Goal: Book appointment/travel/reservation

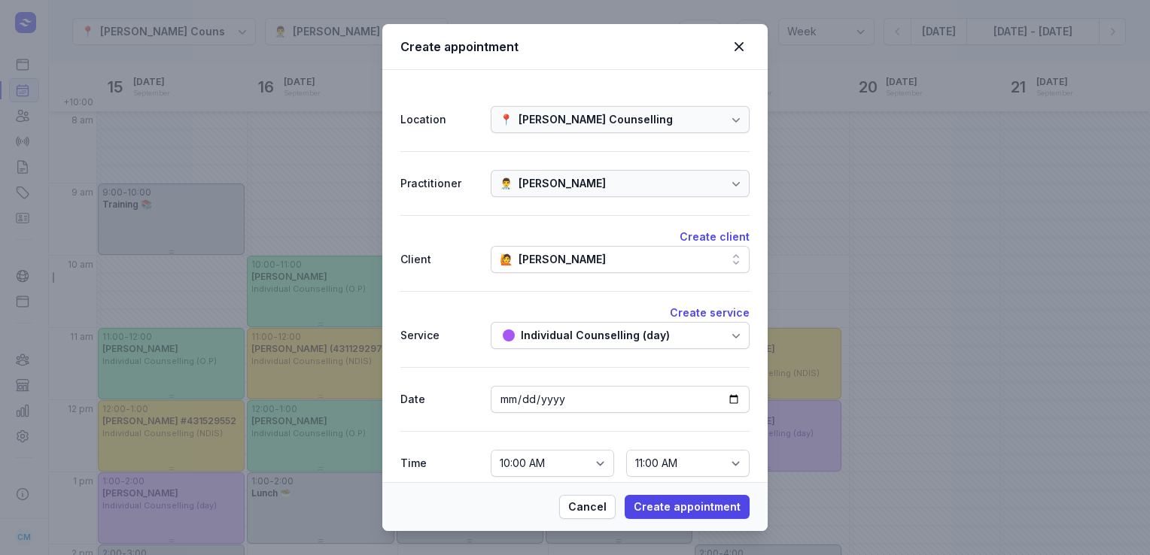
select select "week"
select select "10:00"
select select "11:00"
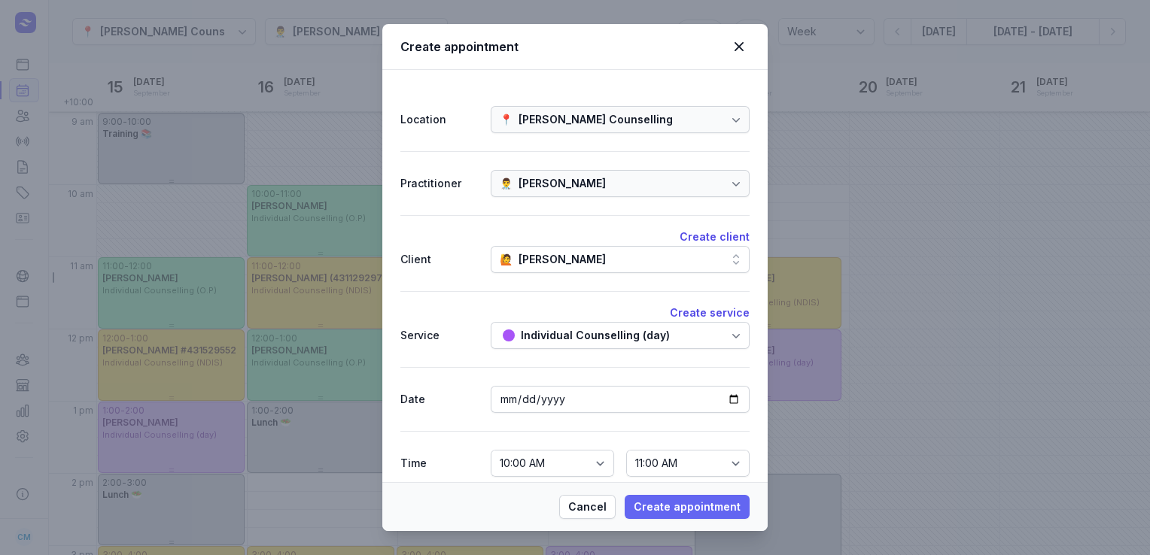
click at [689, 501] on span "Create appointment" at bounding box center [686, 507] width 107 height 18
click at [740, 52] on icon at bounding box center [739, 47] width 18 height 18
select select
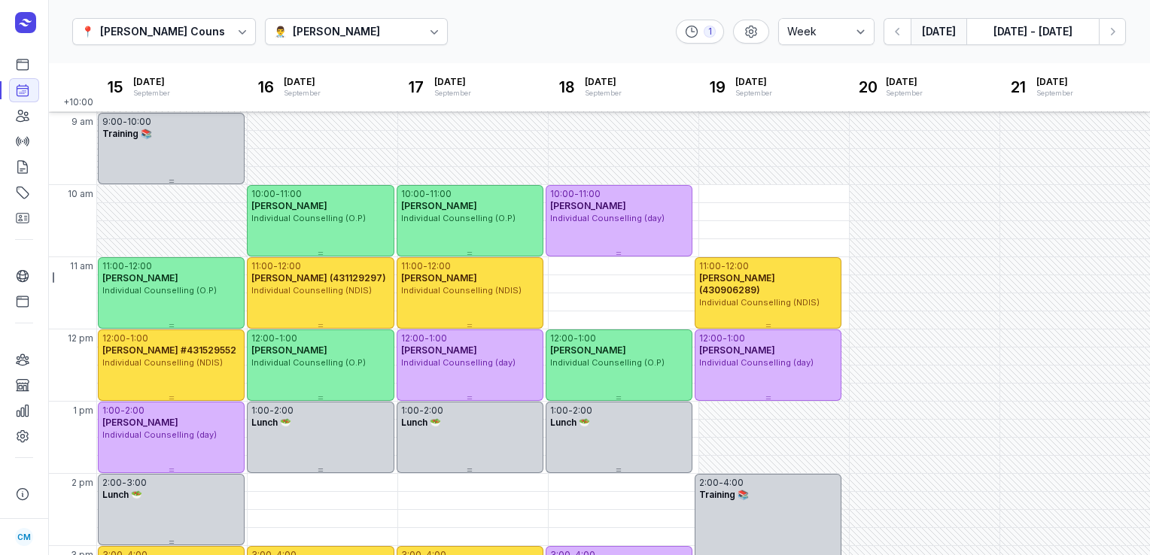
click at [927, 28] on button "[DATE]" at bounding box center [938, 31] width 56 height 27
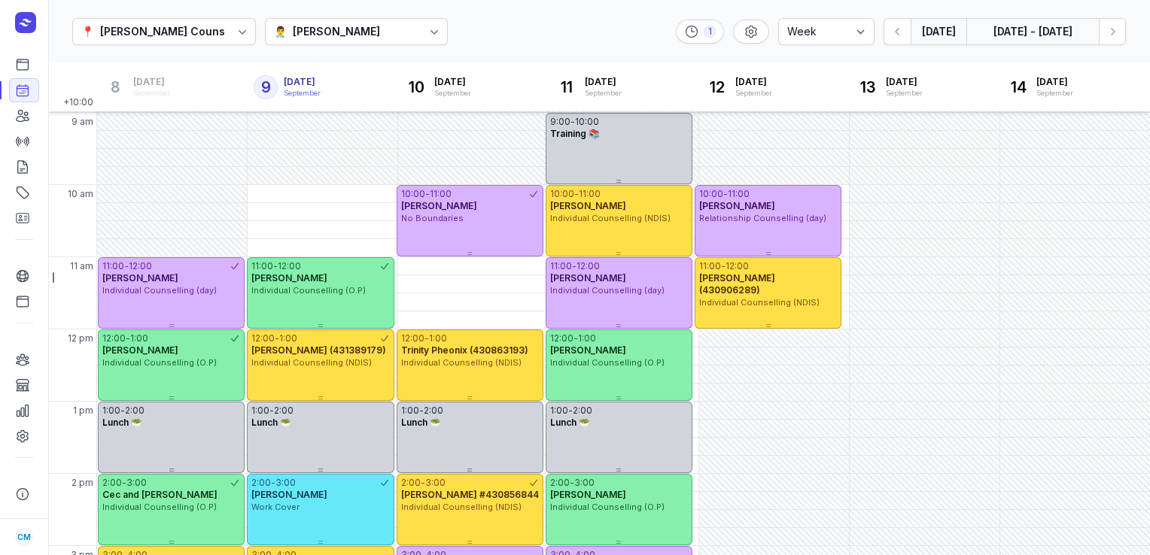
click at [995, 35] on button "[DATE] - [DATE]" at bounding box center [1032, 31] width 132 height 27
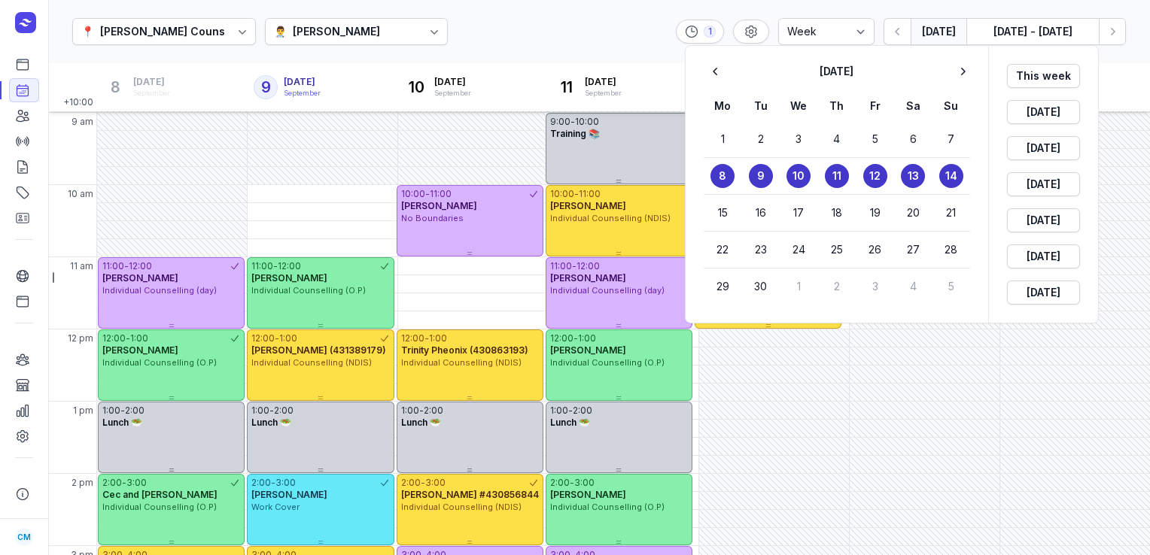
click at [566, 41] on div at bounding box center [575, 277] width 1150 height 555
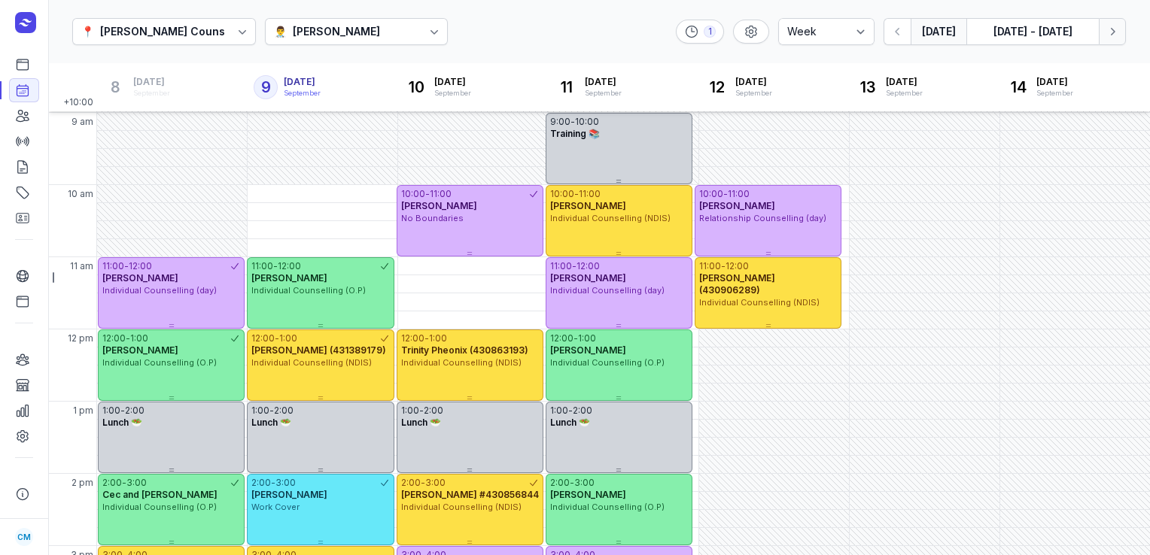
click at [1109, 29] on icon "button" at bounding box center [1111, 31] width 15 height 15
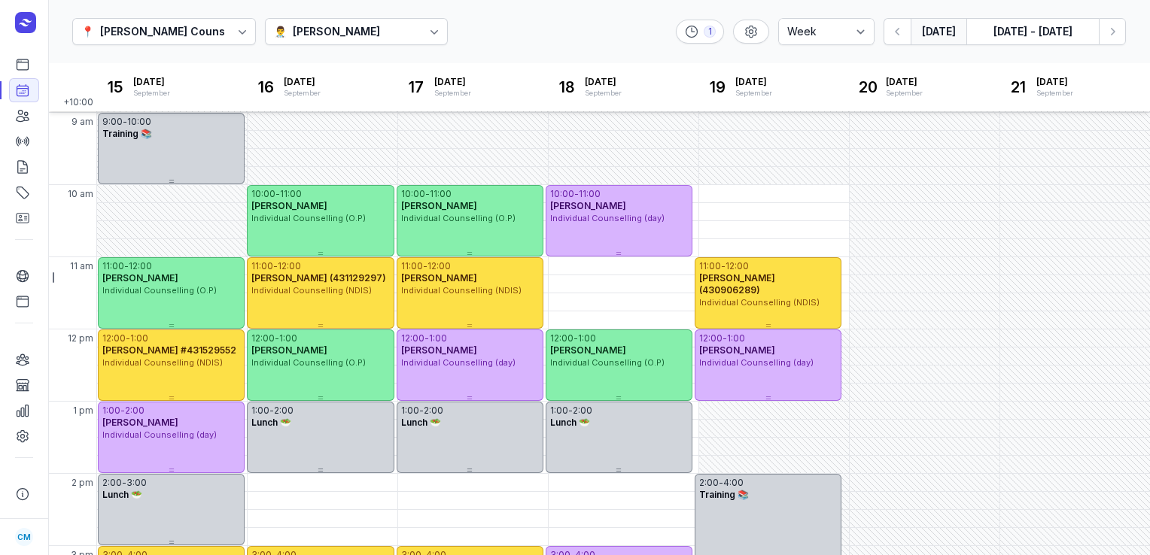
click at [934, 26] on button "[DATE]" at bounding box center [938, 31] width 56 height 27
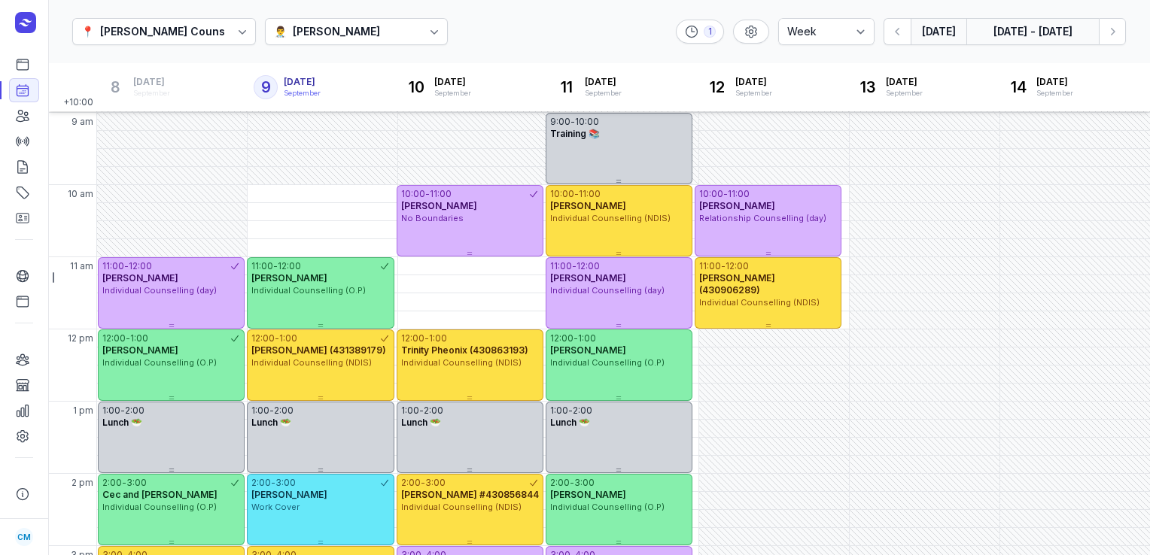
click at [1007, 36] on button "[DATE] - [DATE]" at bounding box center [1032, 31] width 132 height 27
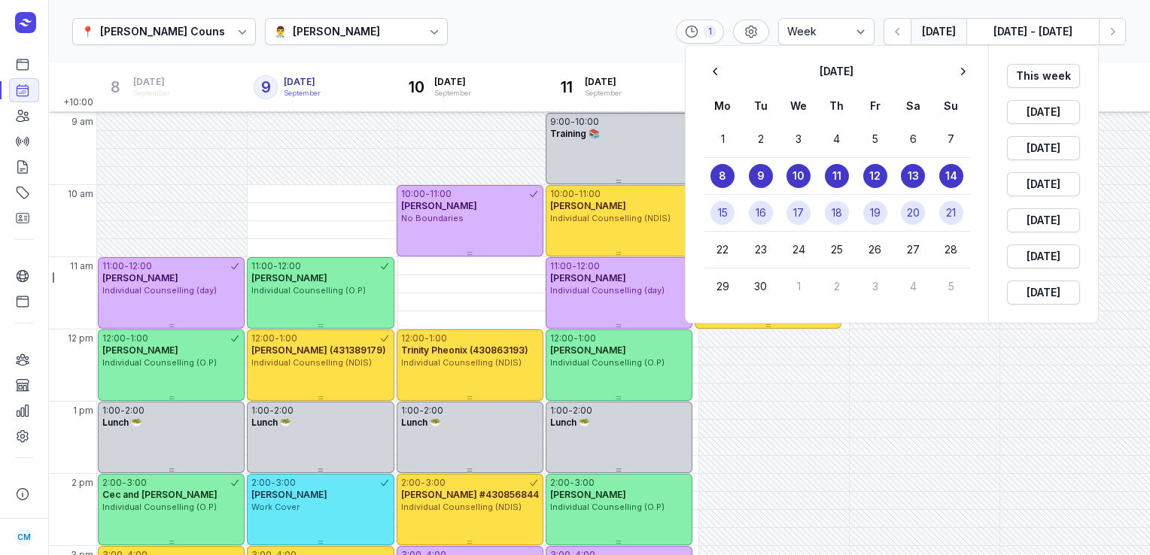
click at [834, 205] on time "18" at bounding box center [836, 212] width 11 height 15
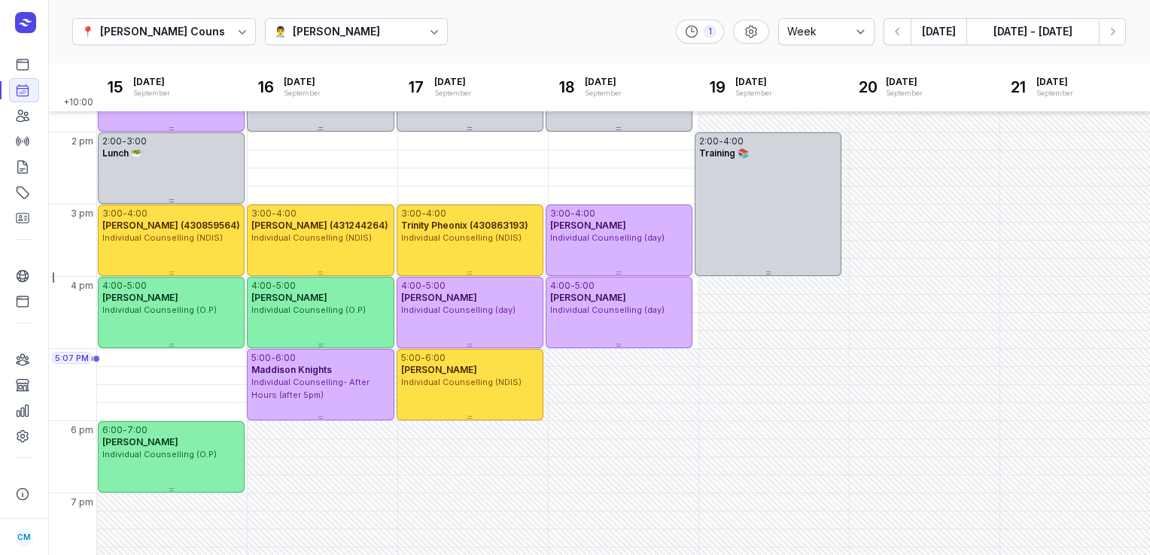
scroll to position [411, 0]
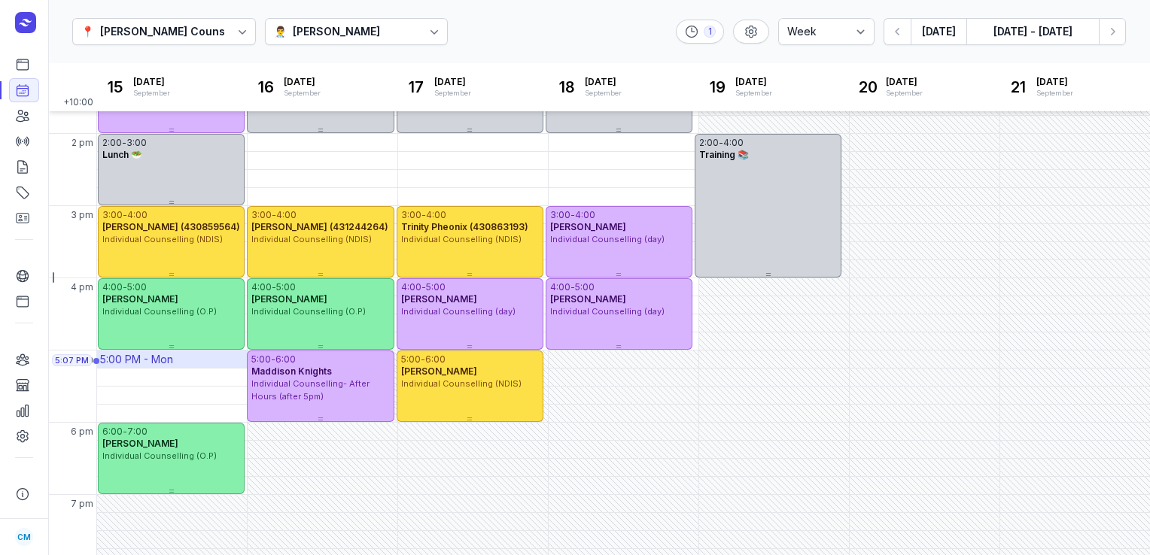
click at [165, 358] on div "5:00 PM - Mon" at bounding box center [136, 359] width 73 height 15
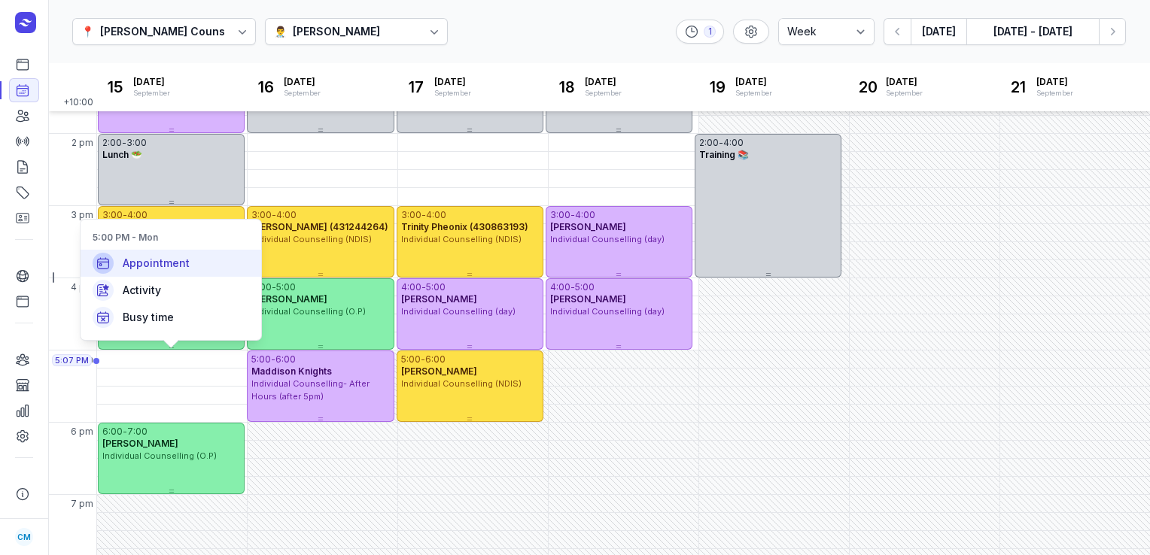
click at [206, 263] on div "Appointment" at bounding box center [171, 263] width 181 height 27
select select
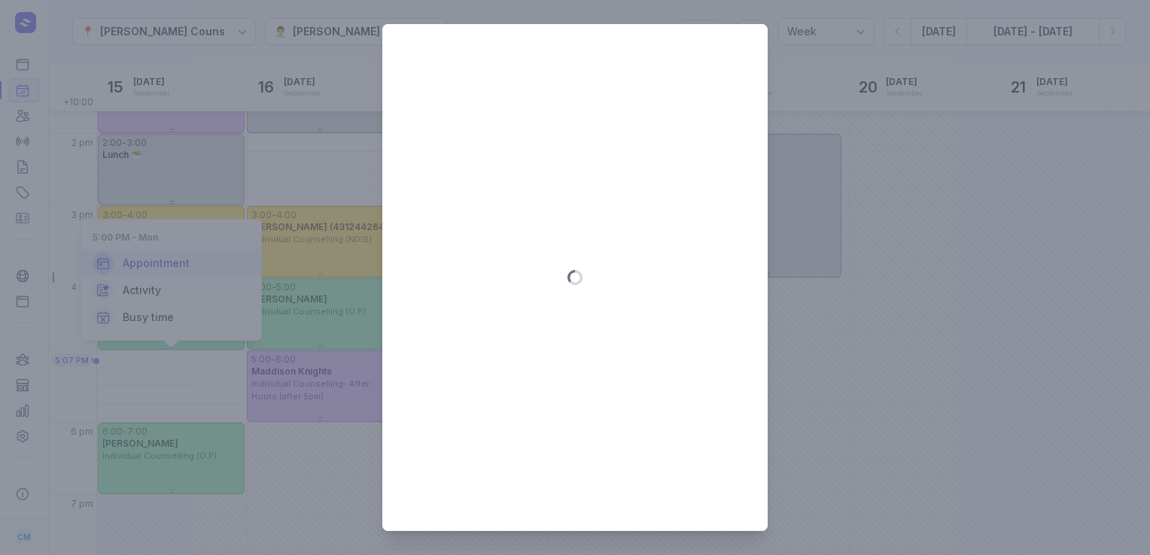
type input "[DATE]"
select select "17:00"
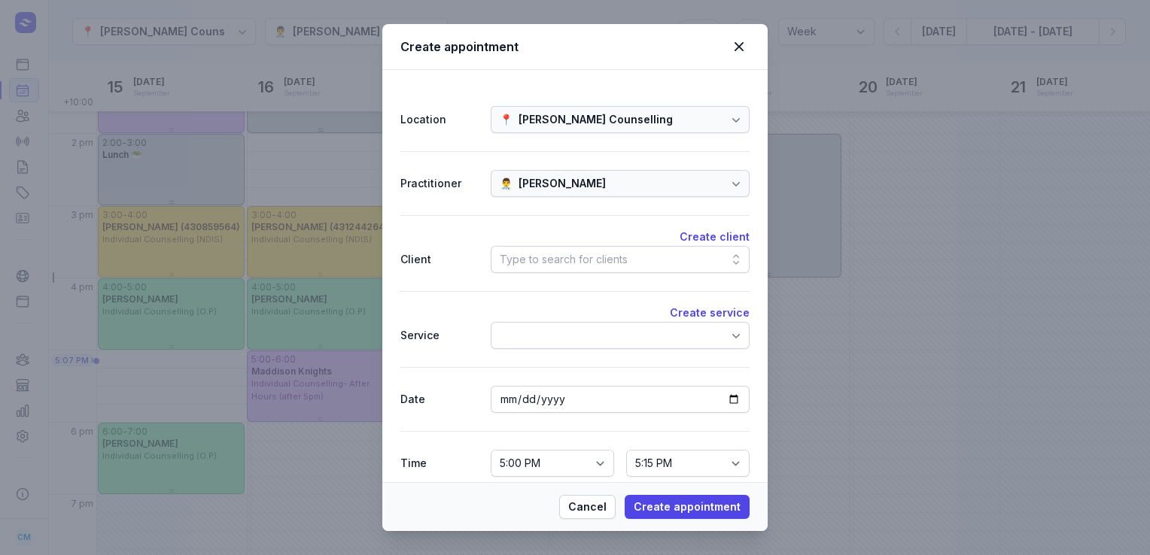
click at [546, 266] on div "Type to search for clients" at bounding box center [564, 260] width 128 height 18
type input "j"
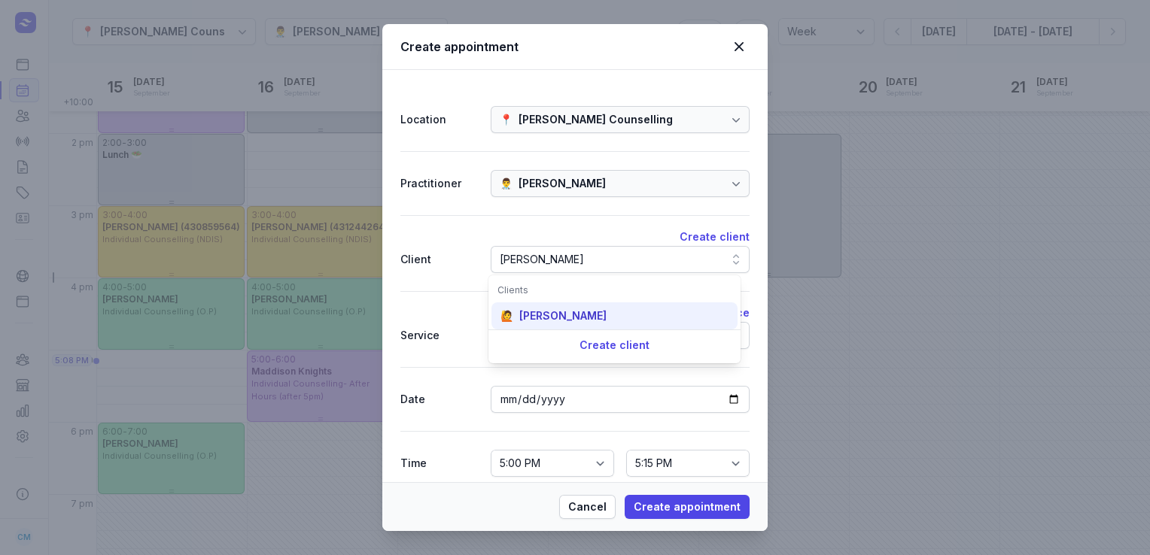
type input "[PERSON_NAME]"
click at [560, 315] on div "[PERSON_NAME]" at bounding box center [562, 315] width 87 height 15
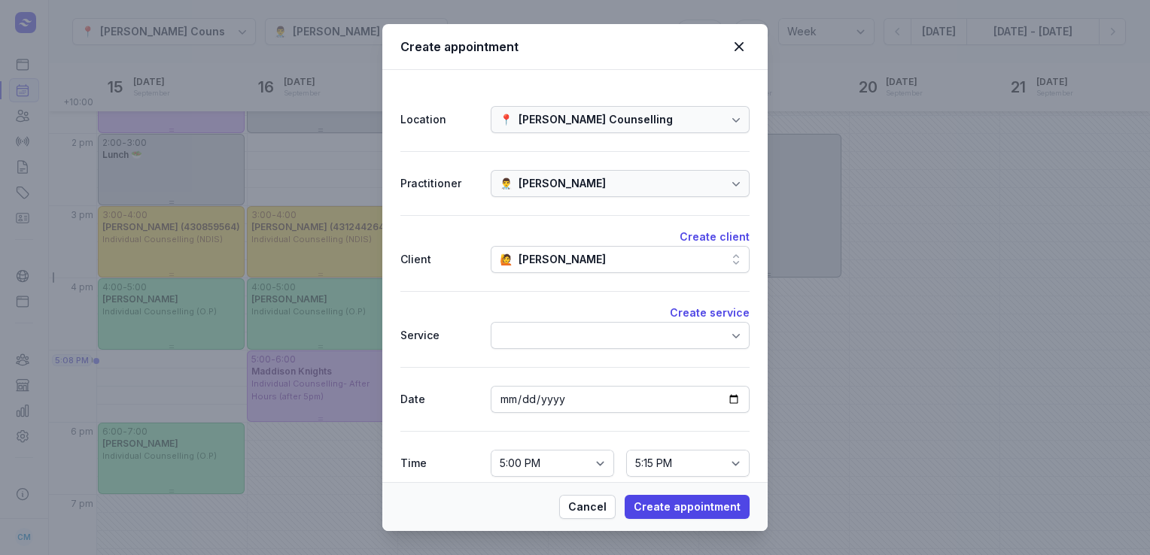
click at [560, 332] on div at bounding box center [620, 335] width 259 height 27
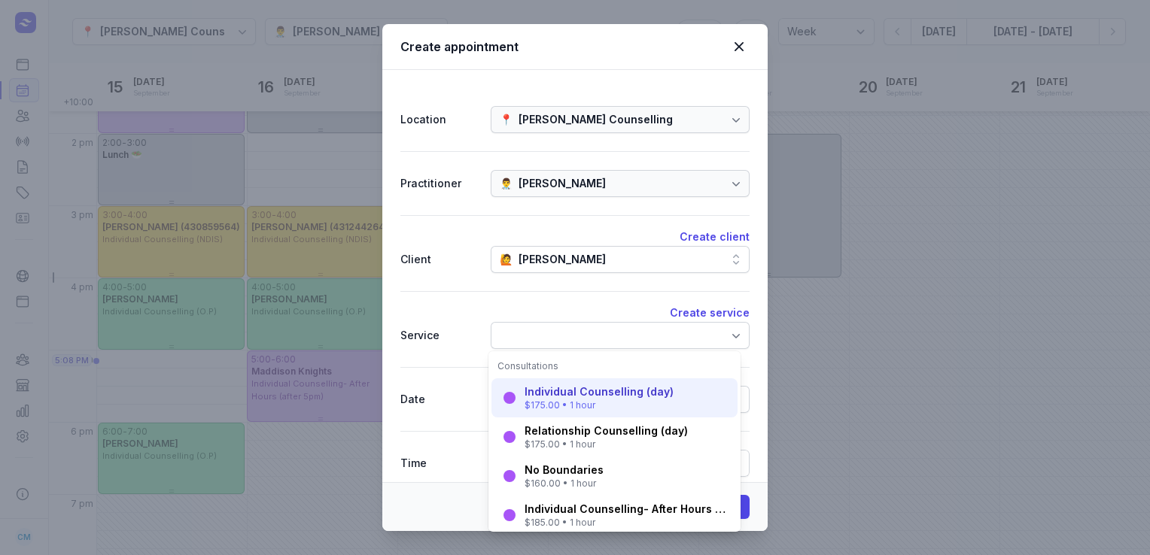
click at [557, 390] on div "Individual Counselling (day)" at bounding box center [598, 391] width 149 height 15
select select "18:00"
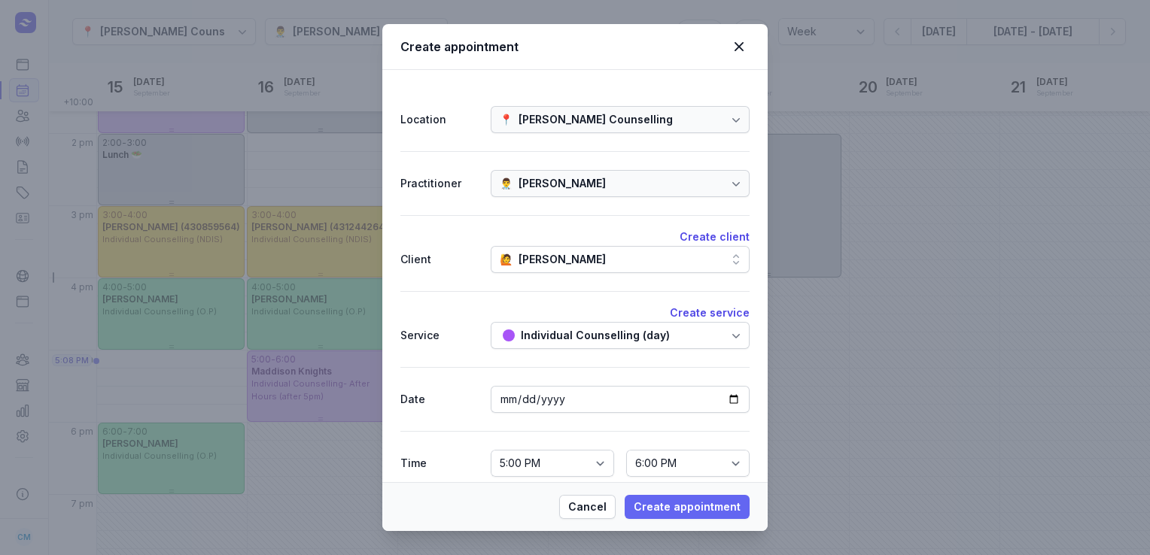
click at [683, 503] on span "Create appointment" at bounding box center [686, 507] width 107 height 18
click at [695, 504] on span "Create appointment" at bounding box center [686, 507] width 107 height 18
click at [746, 45] on icon at bounding box center [739, 47] width 18 height 18
select select
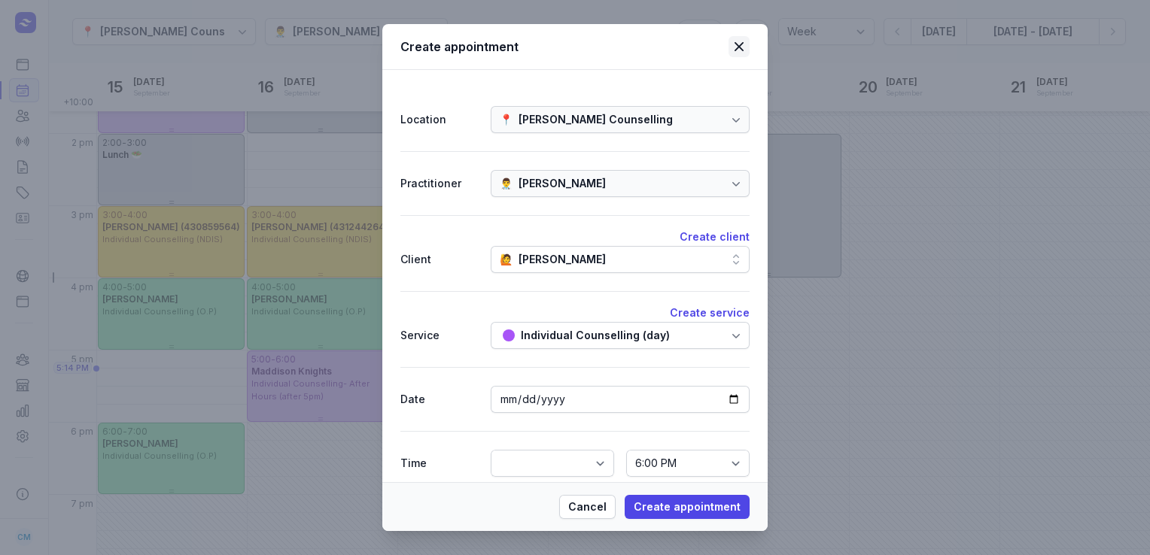
select select
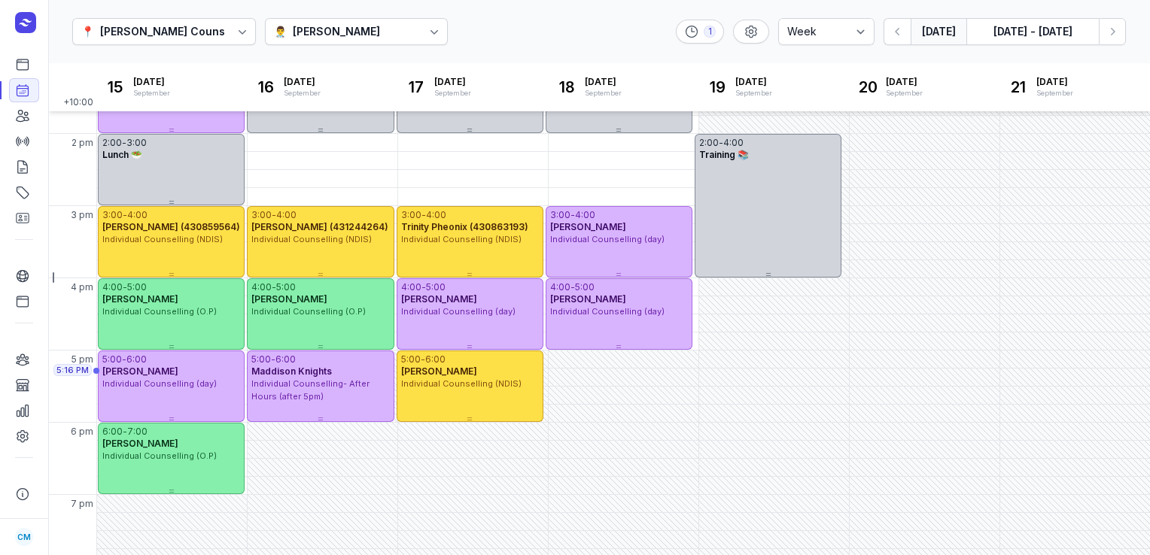
click at [931, 32] on button "[DATE]" at bounding box center [938, 31] width 56 height 27
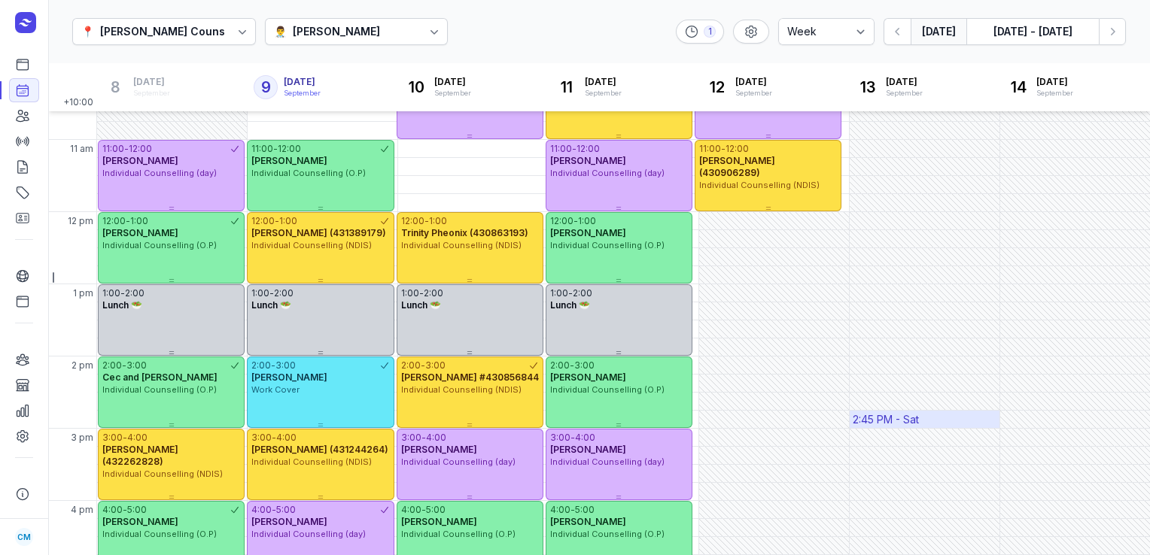
scroll to position [112, 0]
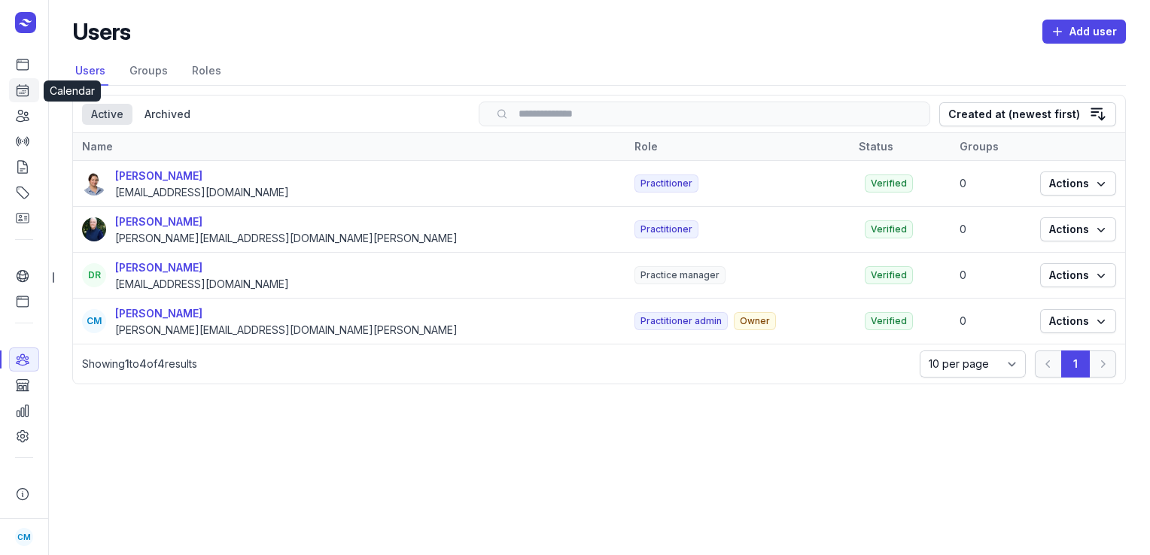
click at [26, 92] on icon at bounding box center [22, 90] width 15 height 15
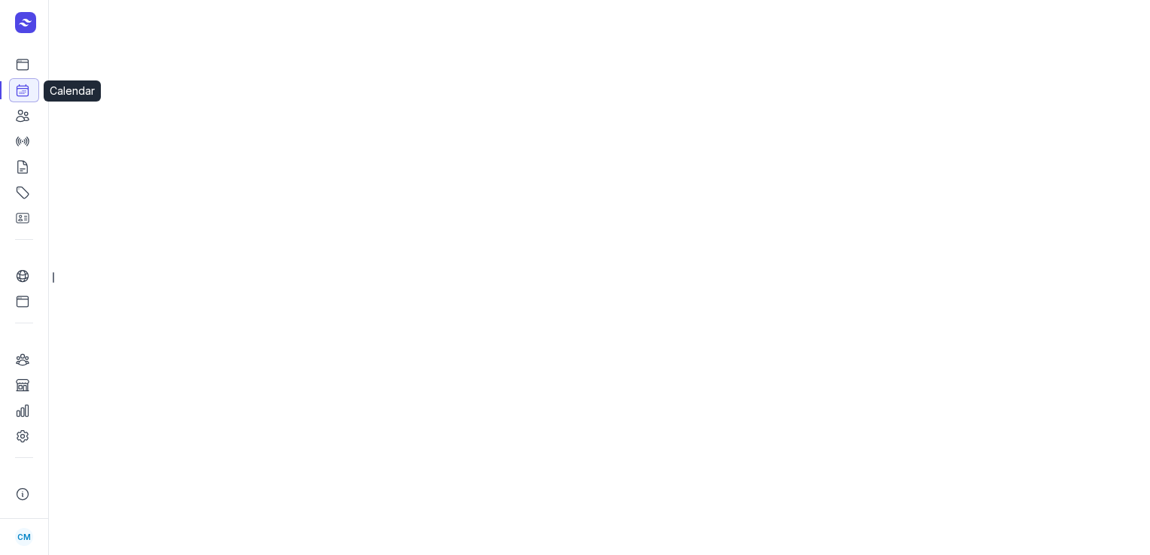
select select "week"
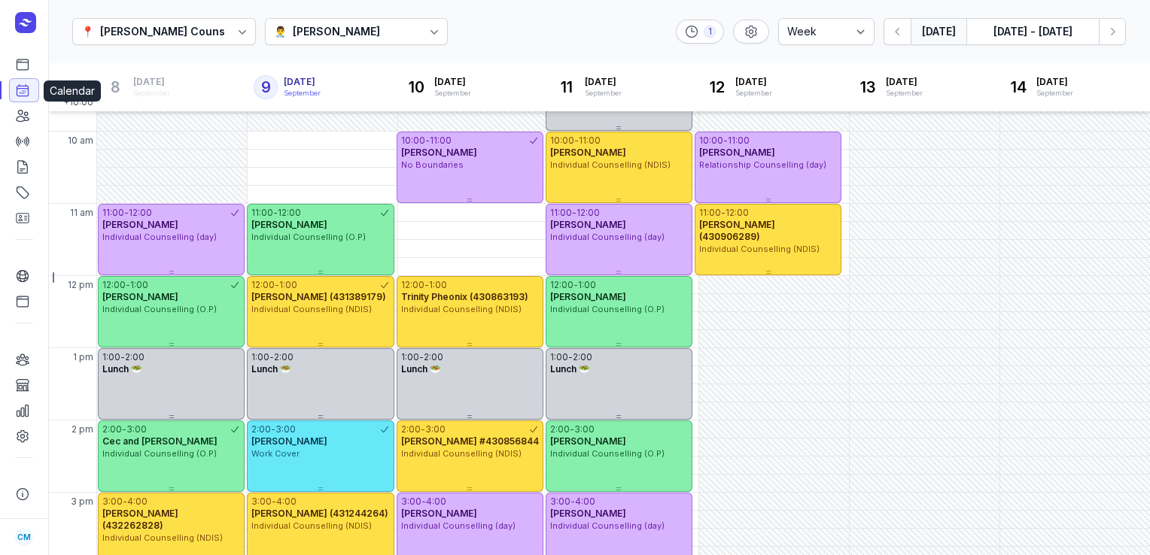
scroll to position [422, 0]
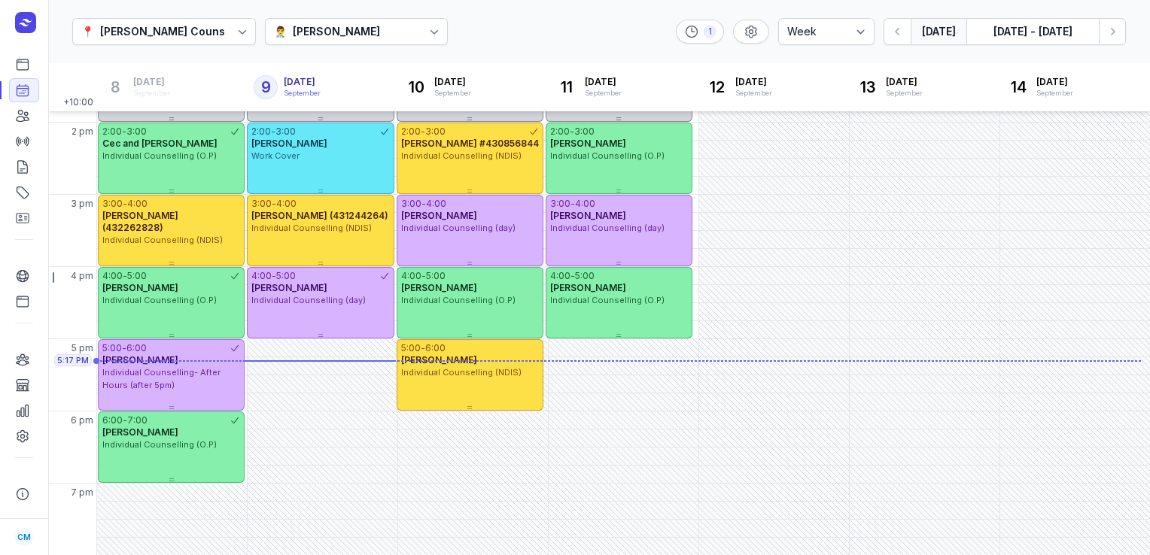
click at [369, 32] on div "[PERSON_NAME]" at bounding box center [336, 32] width 87 height 18
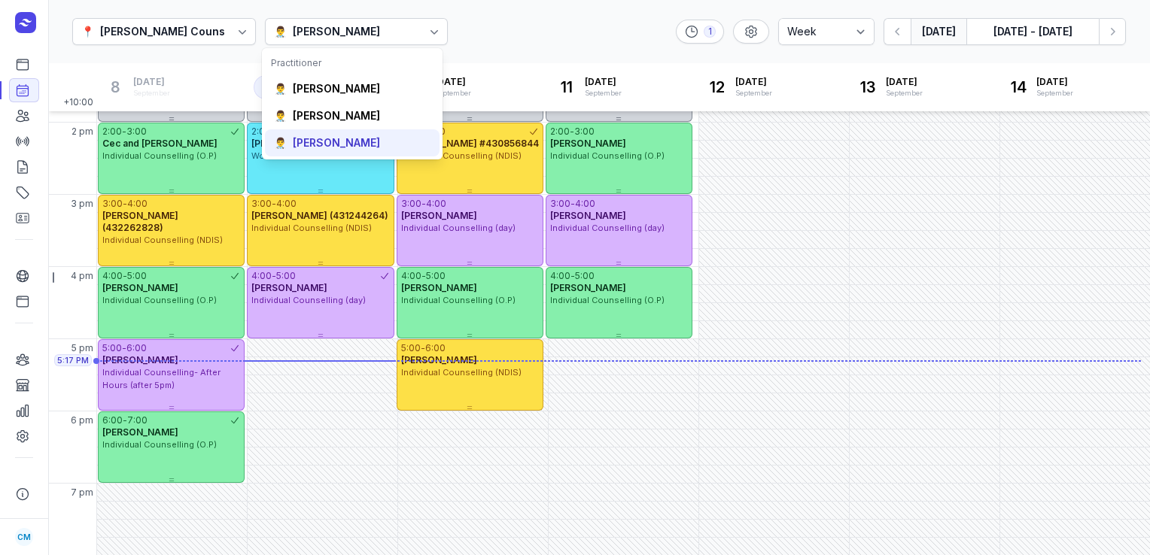
click at [346, 141] on div "[PERSON_NAME]" at bounding box center [336, 142] width 87 height 15
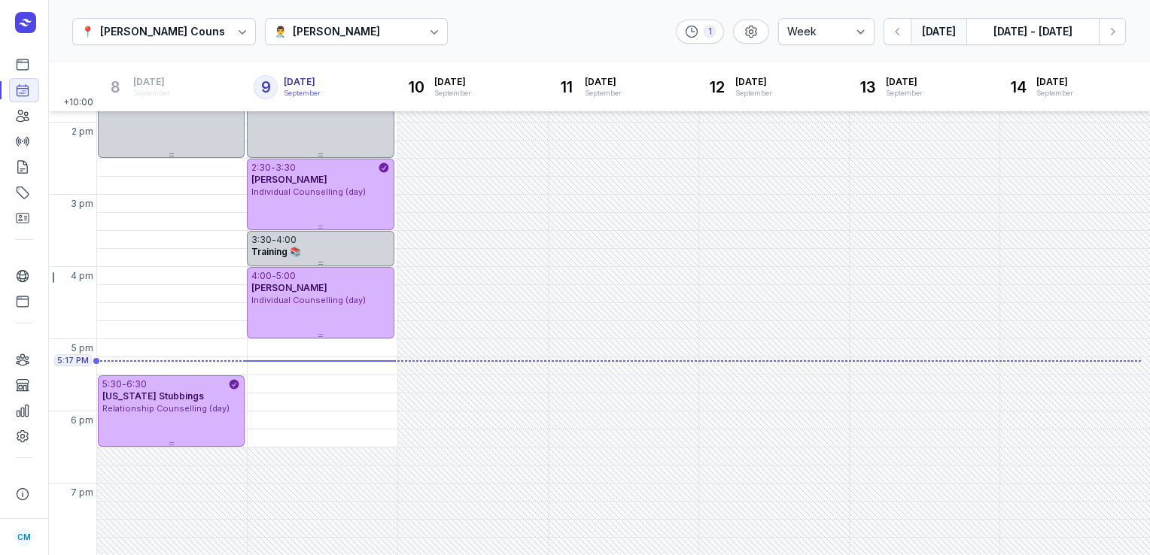
click at [350, 32] on div "[PERSON_NAME]" at bounding box center [336, 32] width 87 height 18
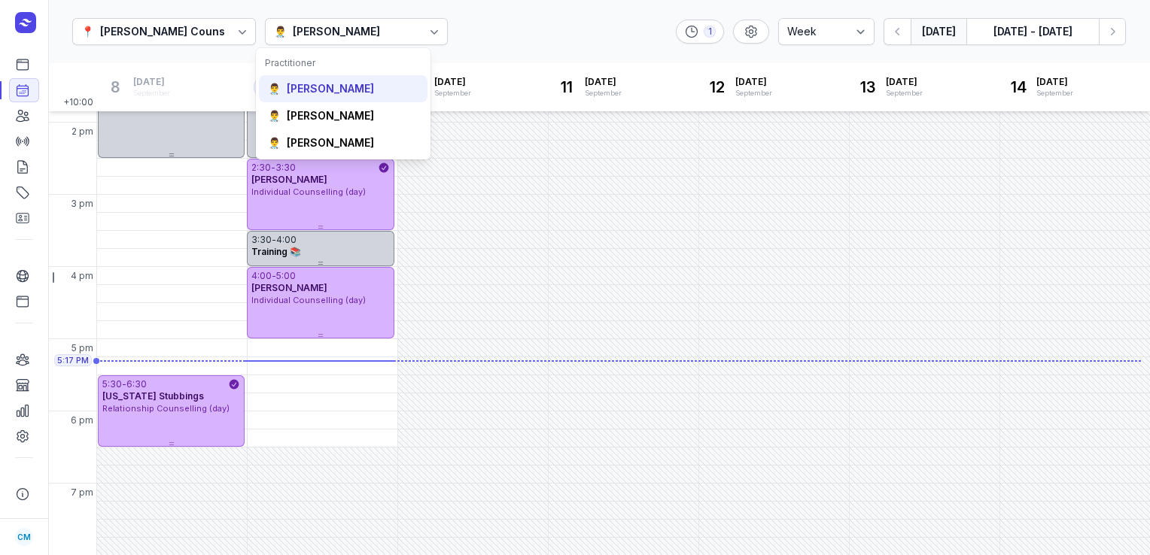
click at [341, 83] on div "[PERSON_NAME]" at bounding box center [330, 88] width 87 height 15
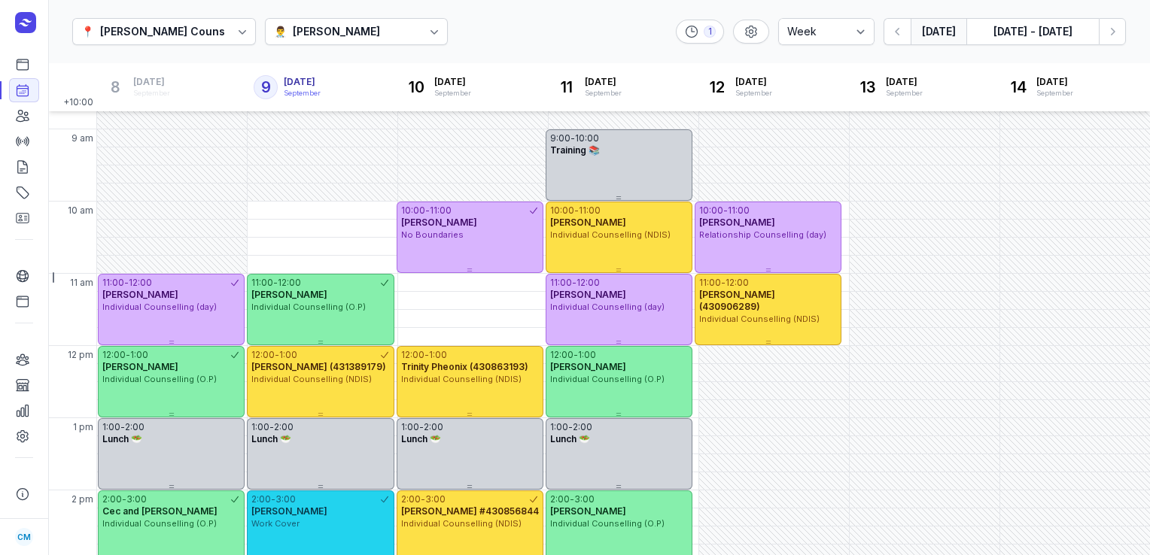
scroll to position [51, 0]
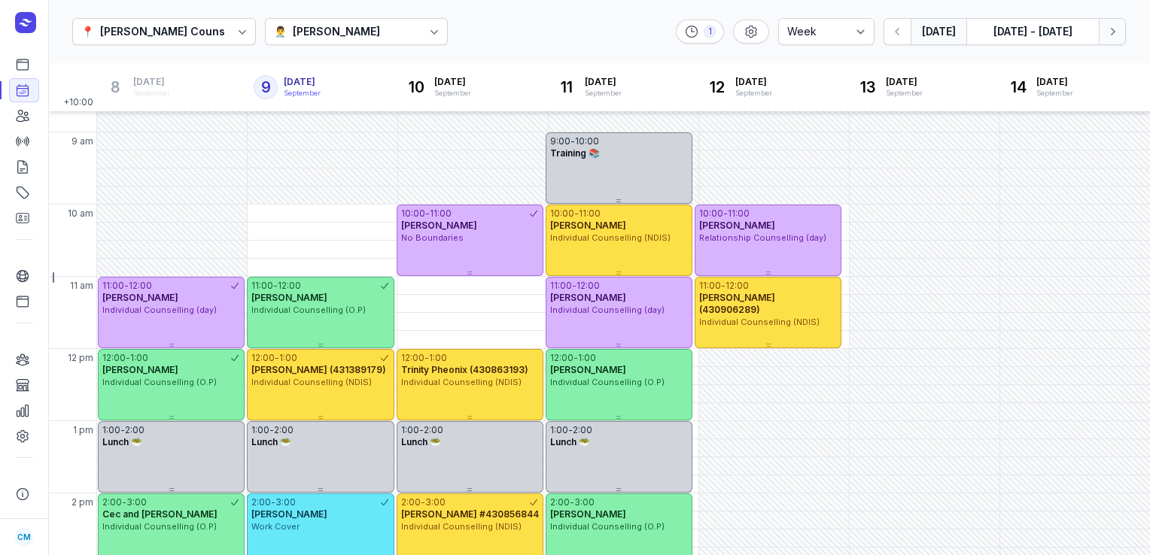
click at [1116, 38] on icon "button" at bounding box center [1111, 31] width 15 height 15
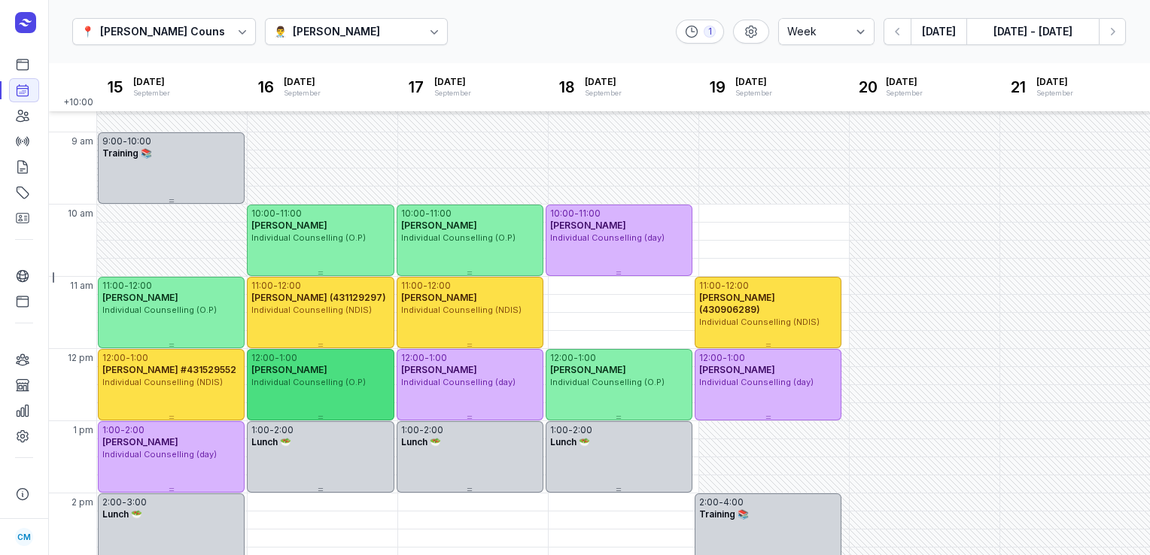
click at [327, 366] on span "[PERSON_NAME]" at bounding box center [289, 369] width 76 height 11
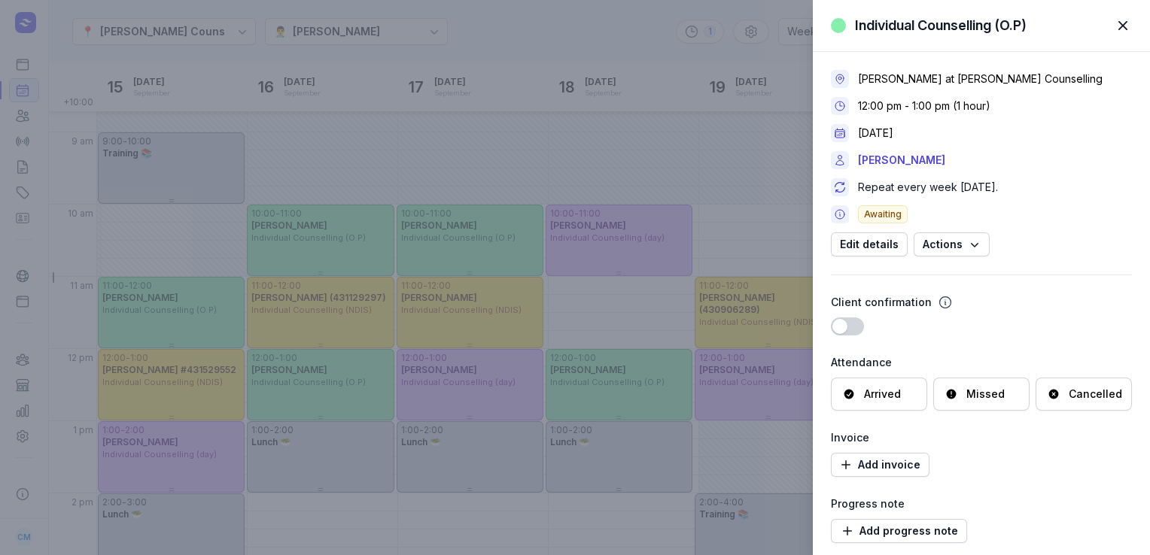
click at [1068, 396] on div "Cancelled" at bounding box center [1094, 394] width 53 height 15
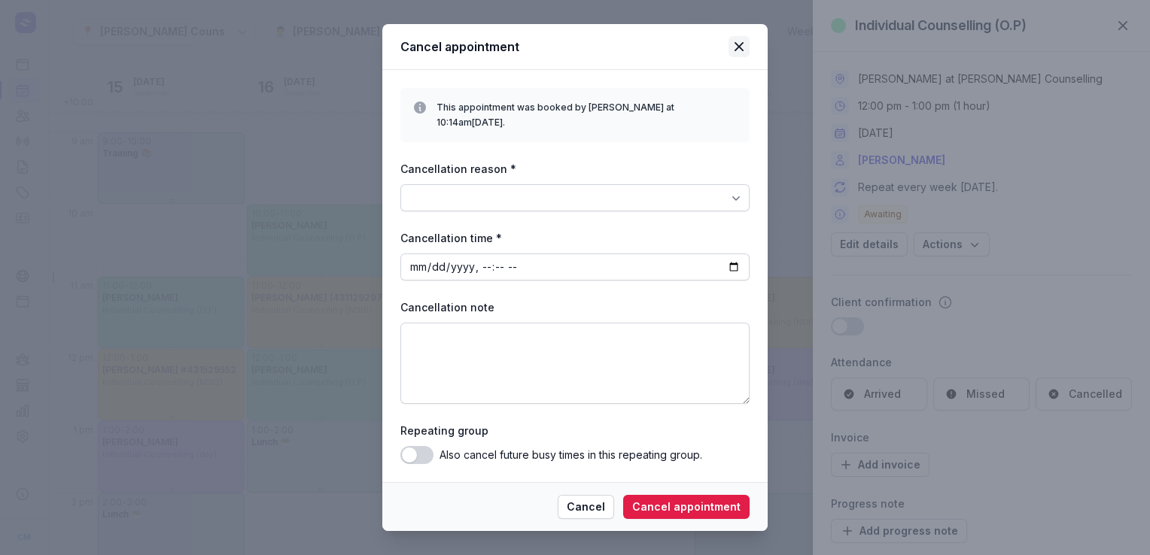
click at [740, 48] on icon at bounding box center [739, 47] width 18 height 18
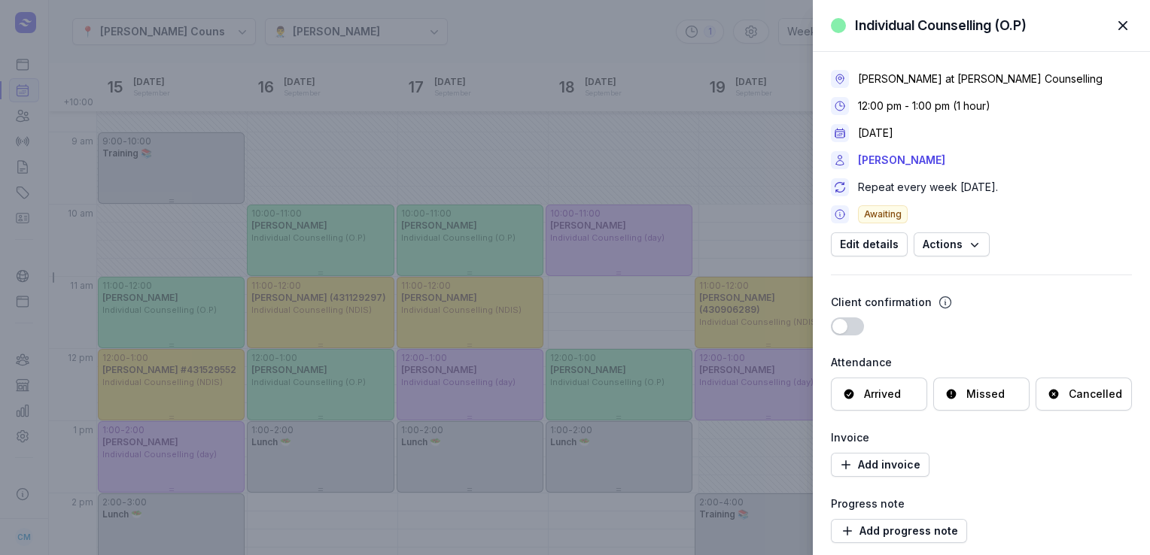
click at [659, 41] on div "Individual Counselling (O.P) Close panel Courtney McAliece at Courtney Mac Coun…" at bounding box center [575, 277] width 1150 height 555
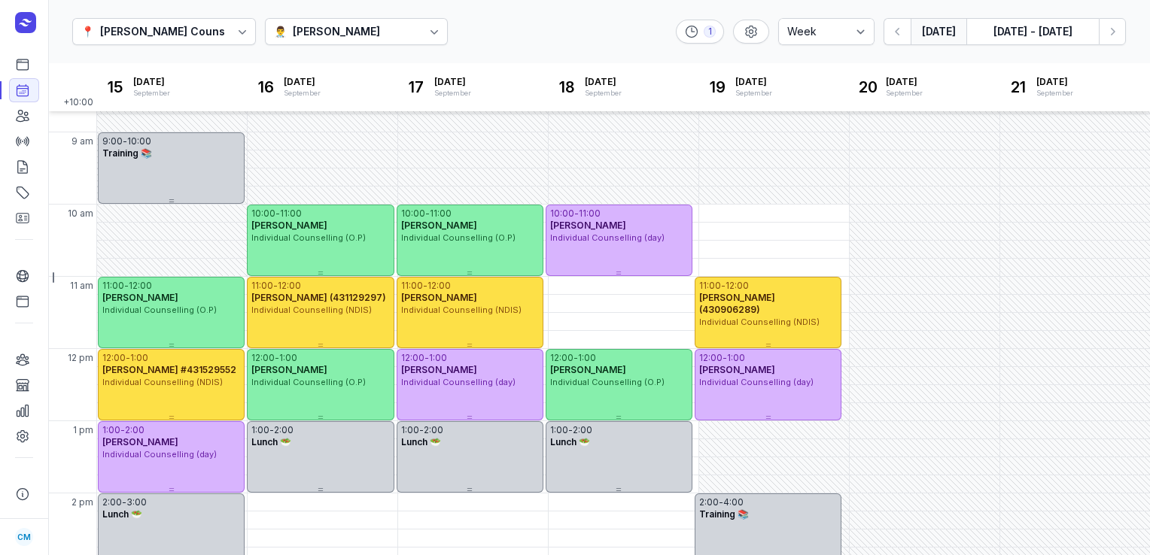
click at [930, 33] on button "[DATE]" at bounding box center [938, 31] width 56 height 27
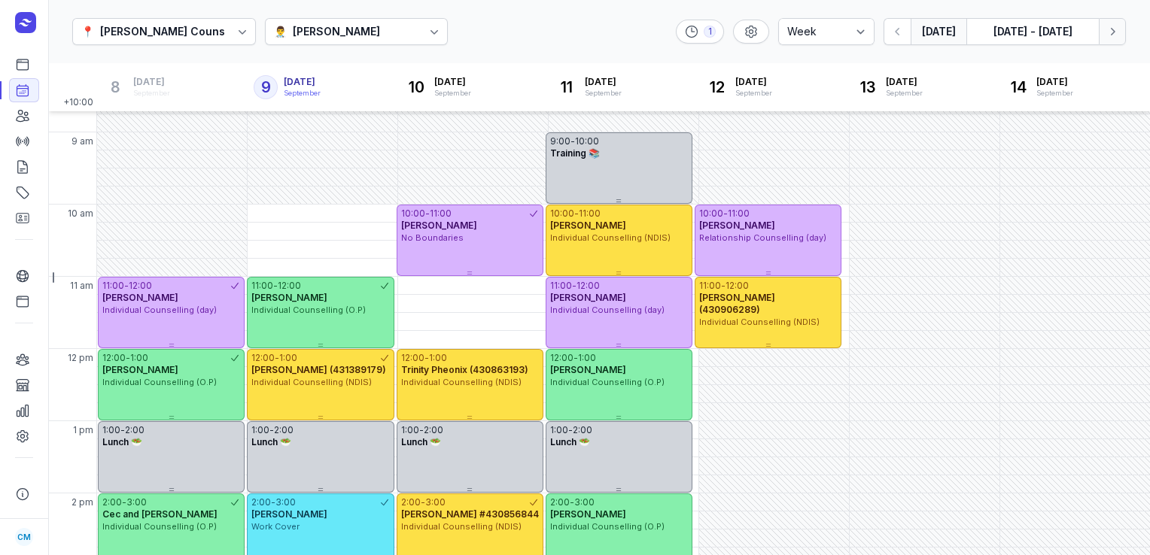
click at [1108, 37] on icon "button" at bounding box center [1111, 31] width 15 height 15
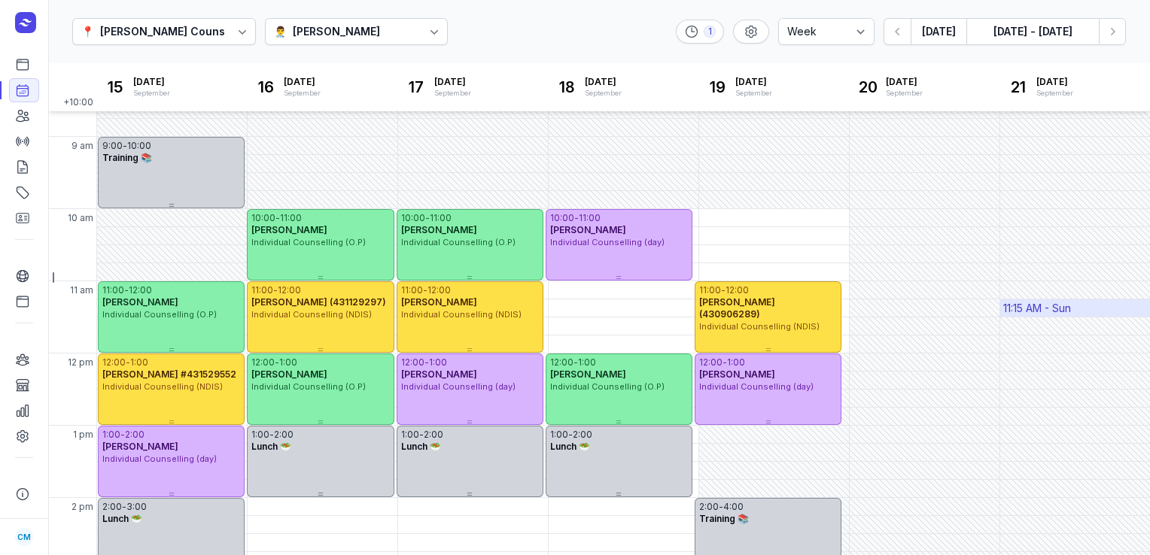
scroll to position [34, 0]
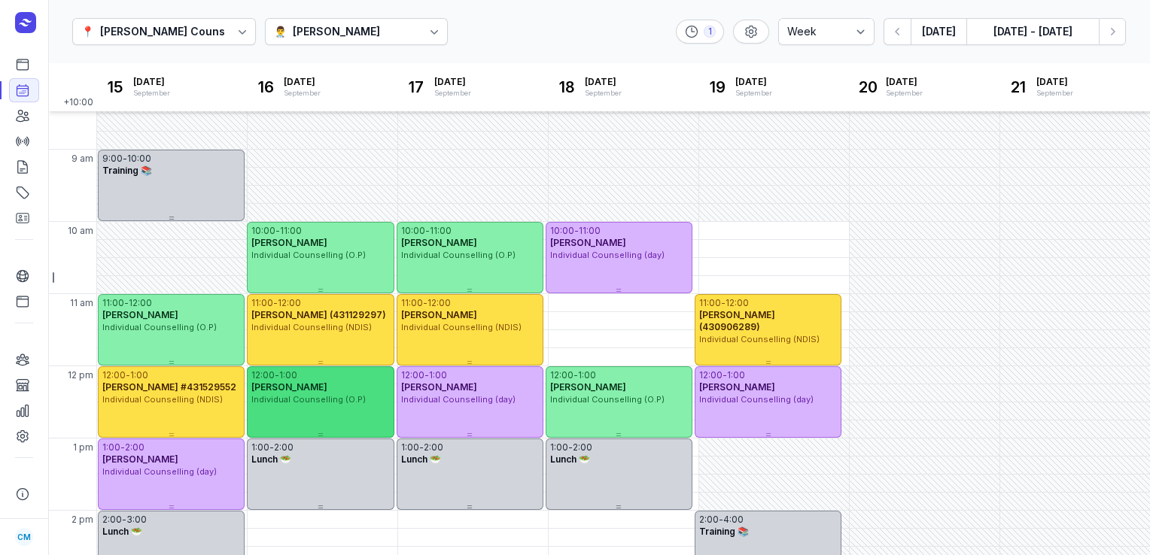
click at [316, 393] on div "Individual Counselling (O.P)" at bounding box center [320, 399] width 138 height 13
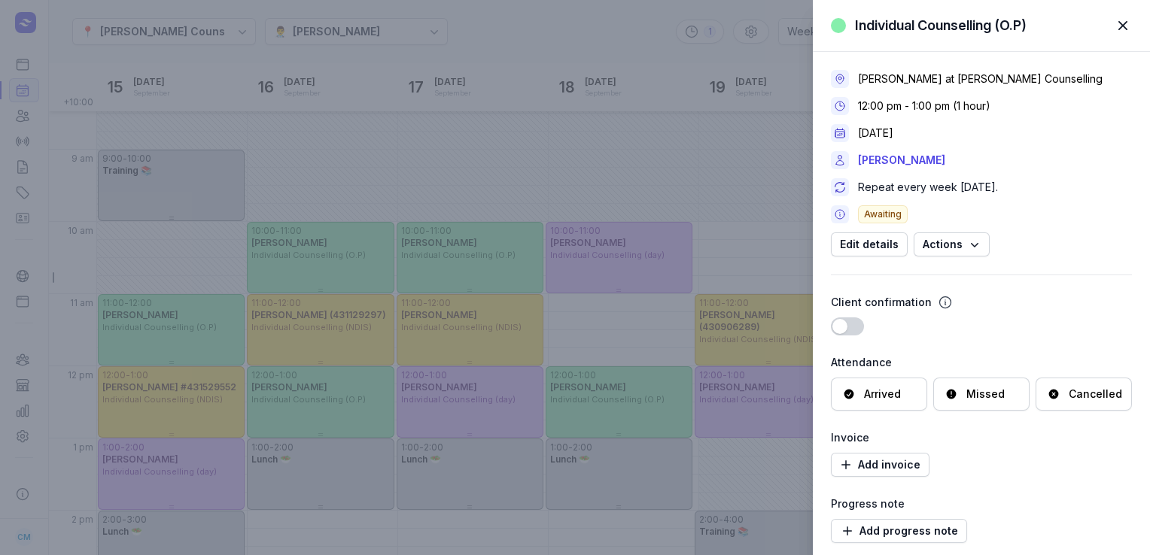
click at [1065, 385] on div "Cancelled" at bounding box center [1083, 394] width 96 height 33
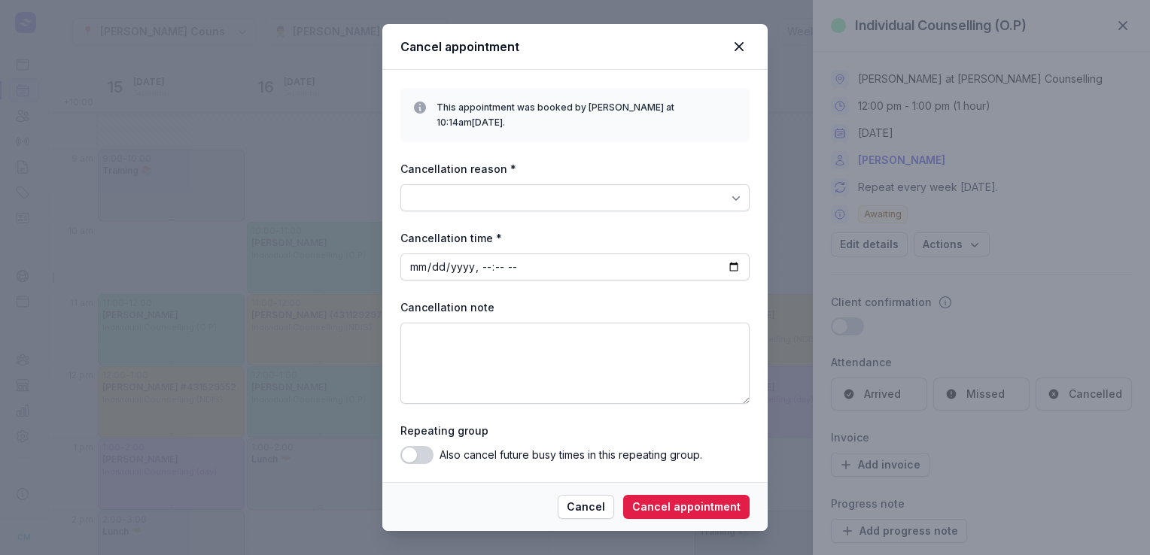
click at [703, 193] on div at bounding box center [574, 197] width 349 height 27
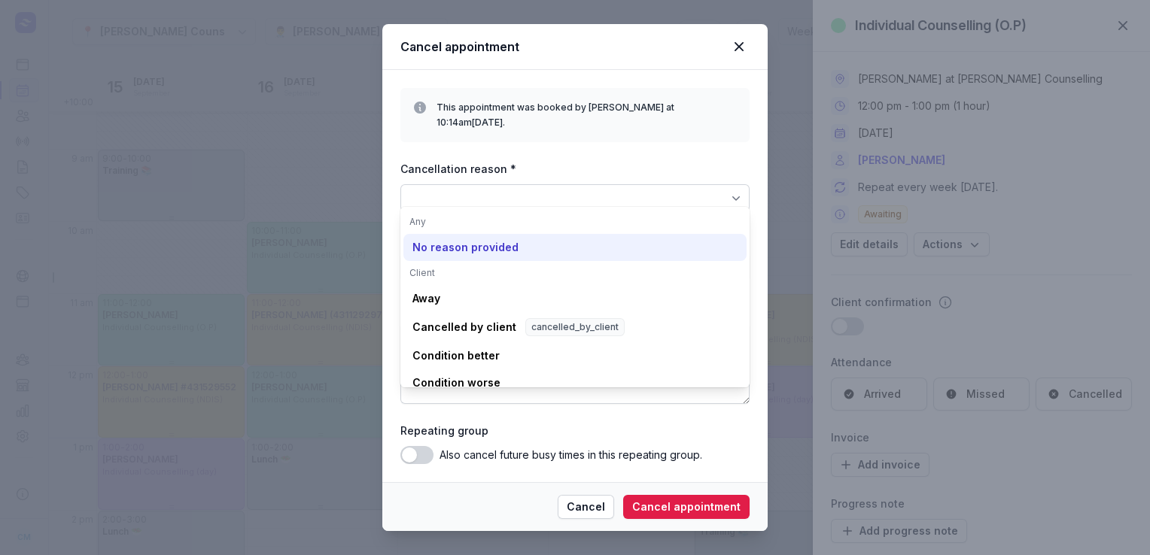
click at [488, 257] on div "No reason provided" at bounding box center [574, 247] width 343 height 27
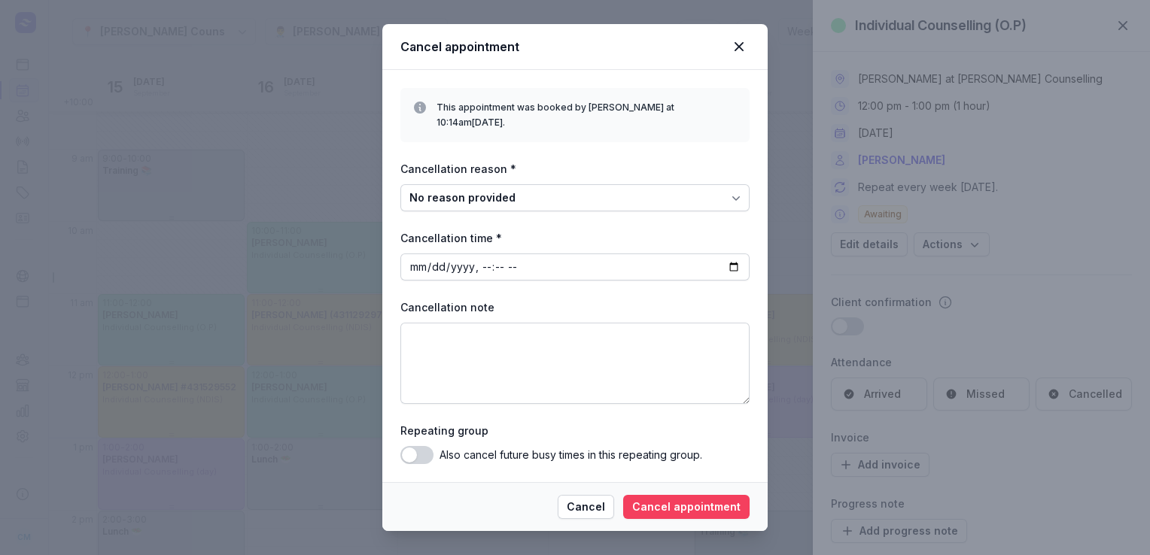
click at [714, 505] on span "Cancel appointment" at bounding box center [686, 507] width 108 height 18
click at [739, 51] on icon at bounding box center [738, 46] width 9 height 9
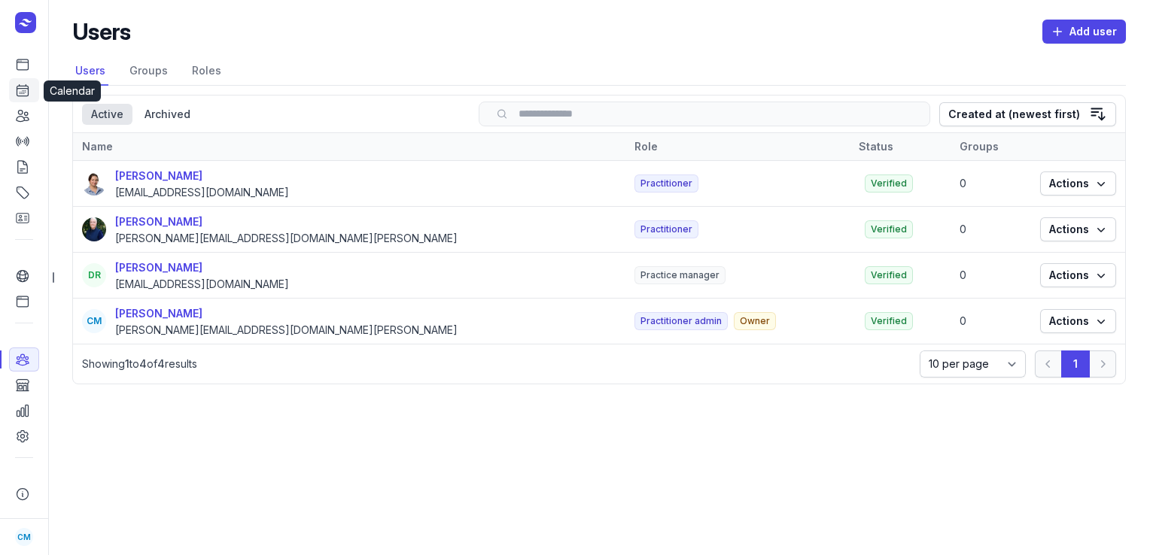
click at [23, 86] on icon at bounding box center [22, 90] width 15 height 15
select select "week"
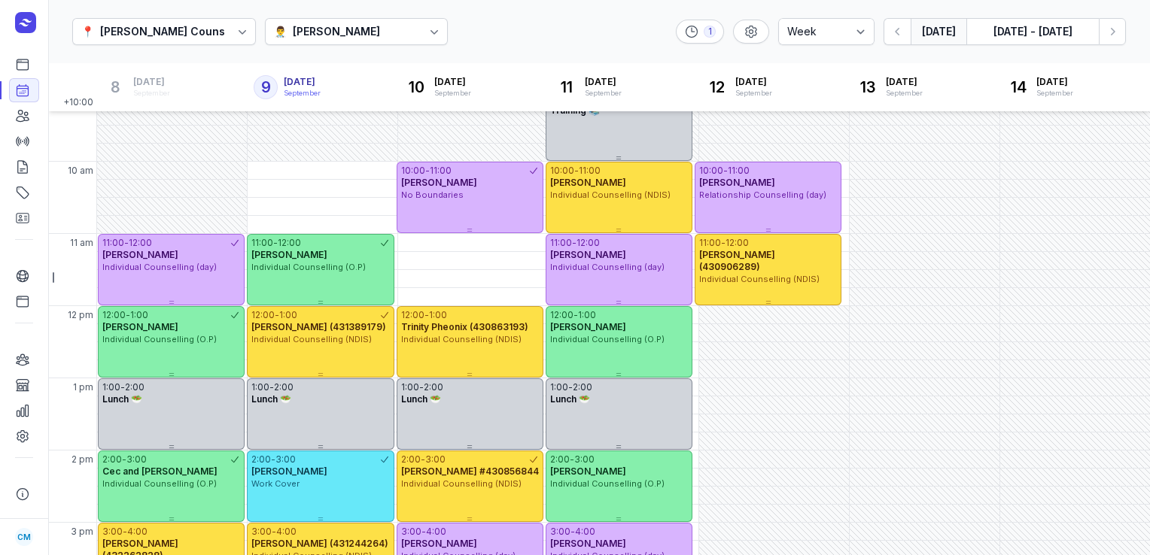
scroll to position [82, 0]
